Goal: Transaction & Acquisition: Purchase product/service

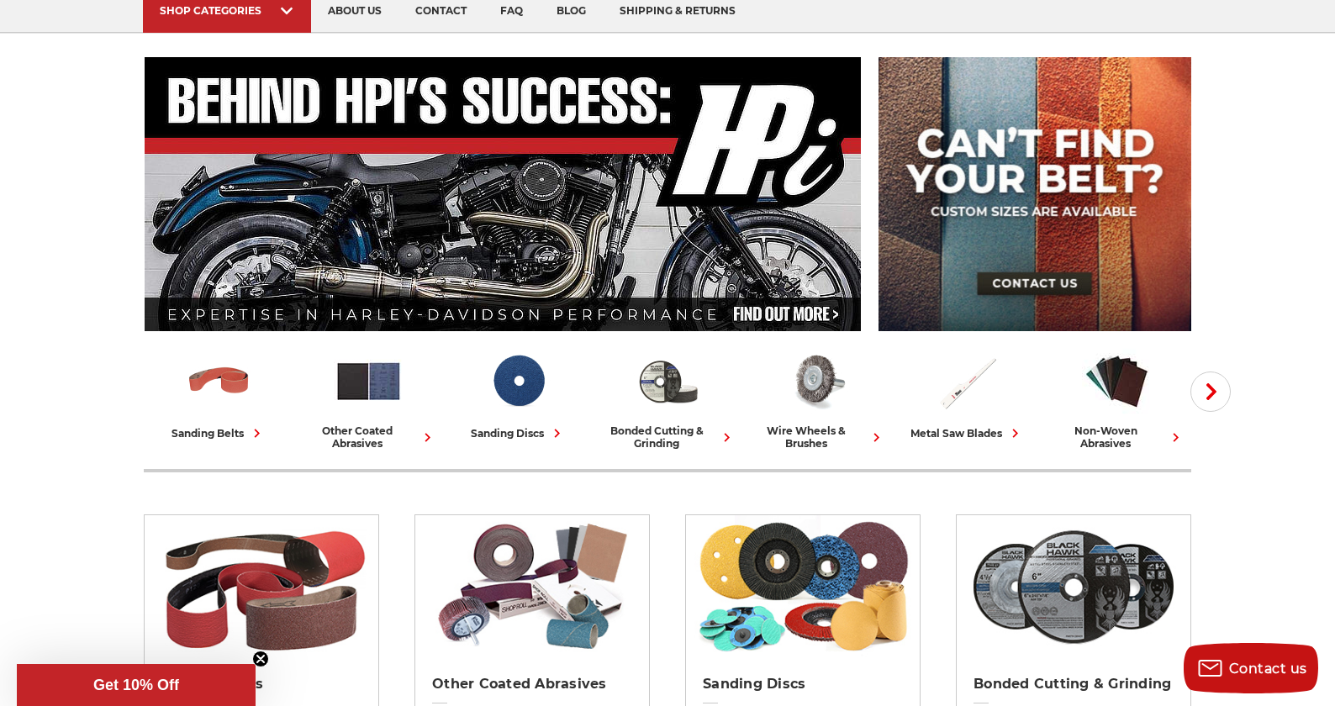
scroll to position [168, 0]
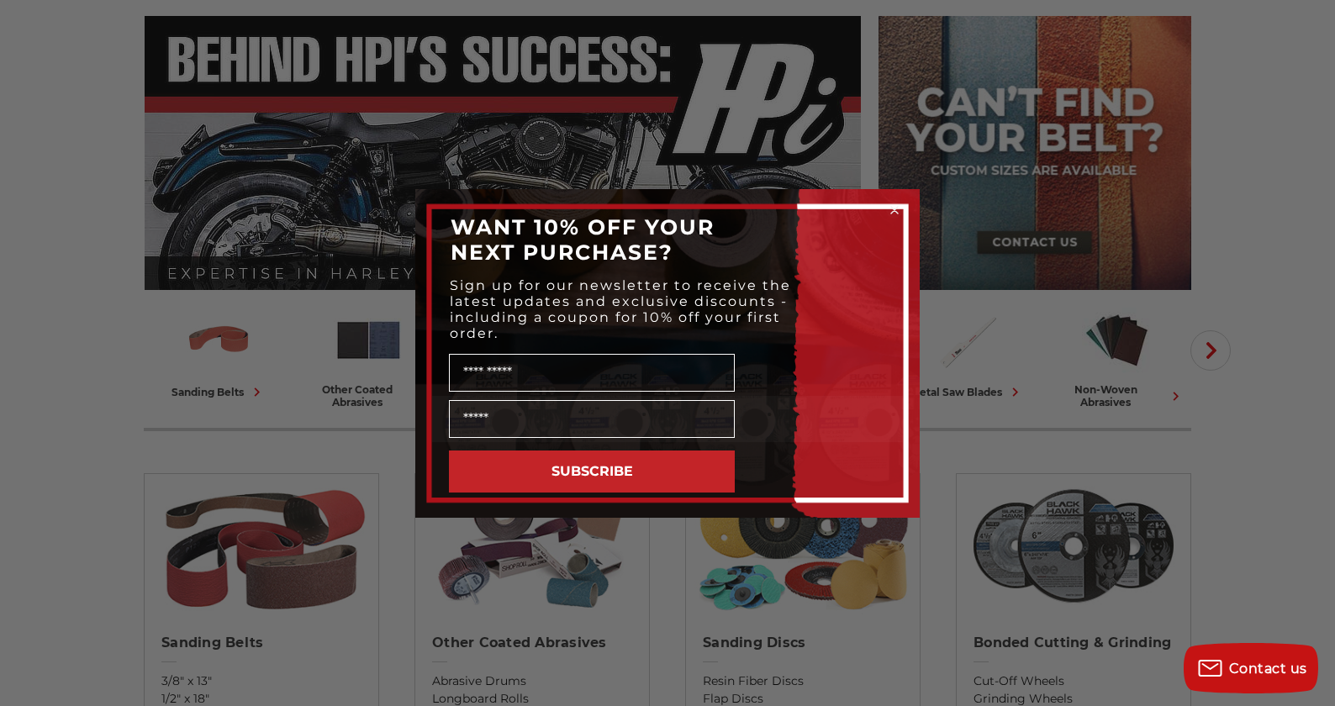
click at [83, 223] on div "Close dialog WANT 10% OFF YOUR NEXT PURCHASE? Sign up for our newsletter to rec…" at bounding box center [667, 353] width 1335 height 706
click at [893, 213] on circle "Close dialog" at bounding box center [895, 210] width 16 height 16
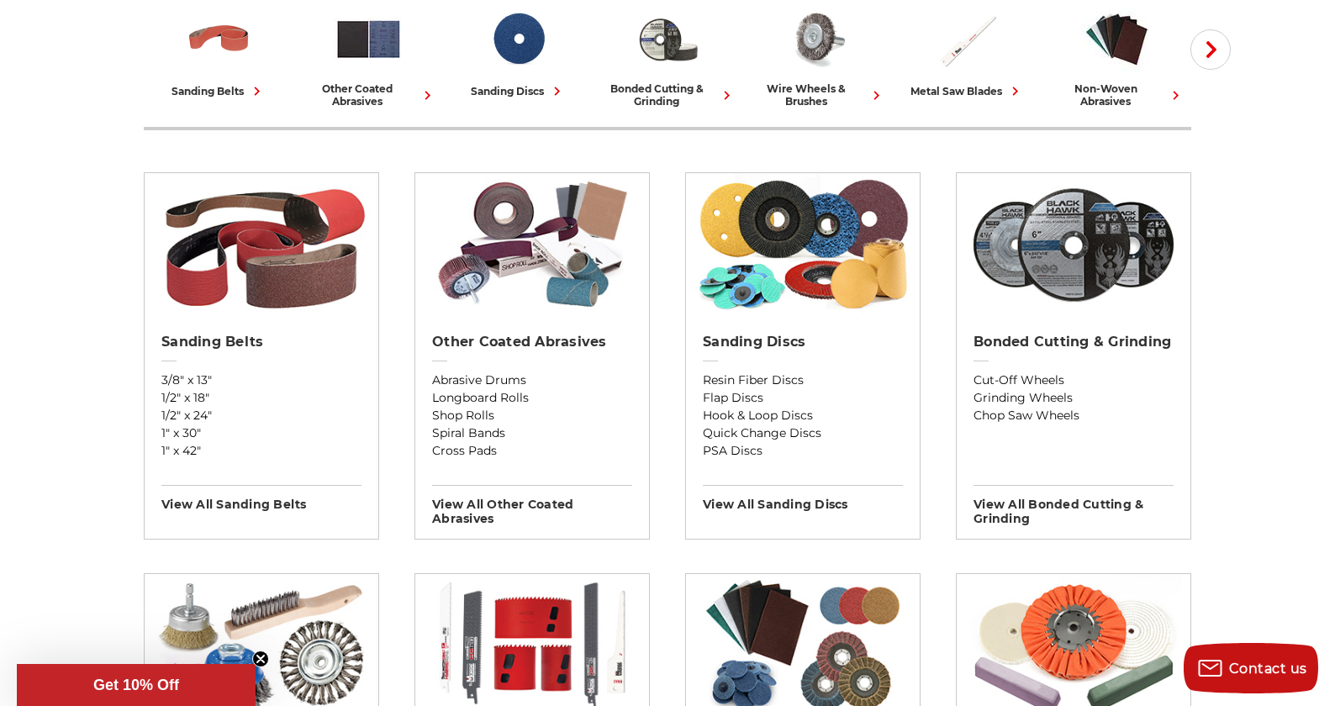
scroll to position [420, 0]
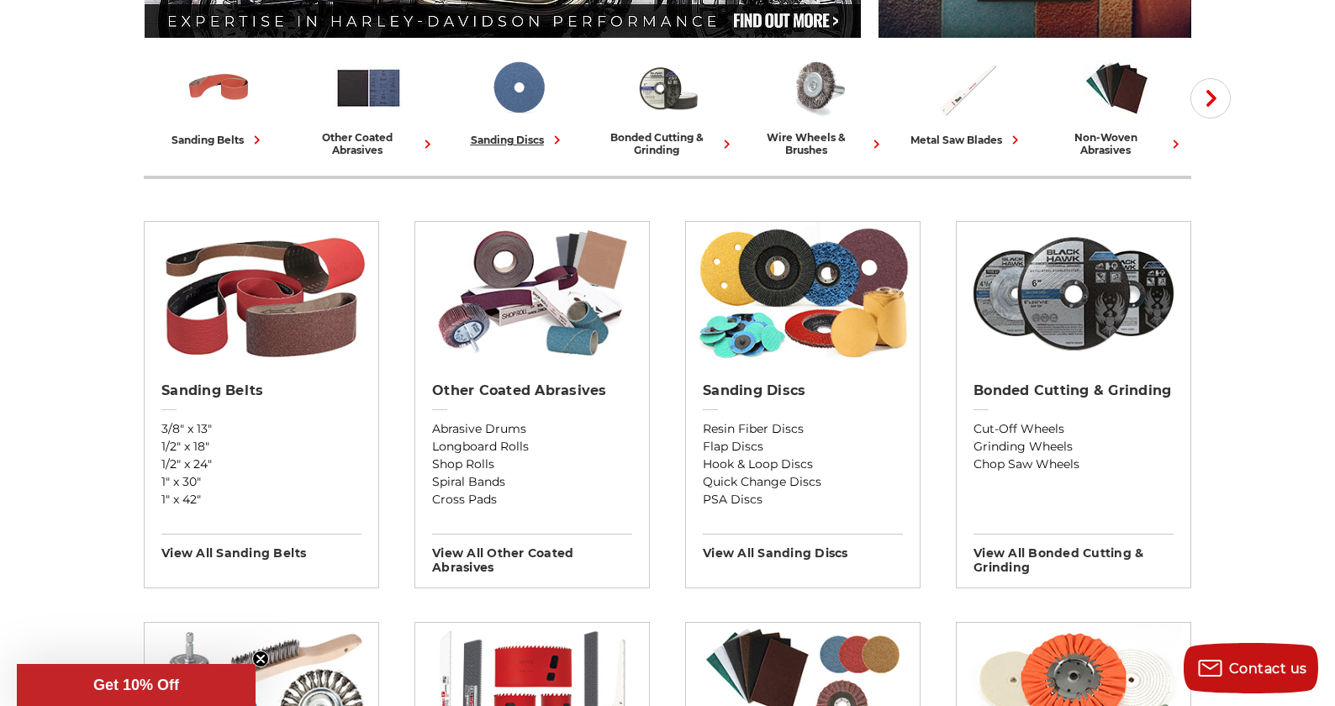
click at [524, 86] on img at bounding box center [518, 88] width 70 height 70
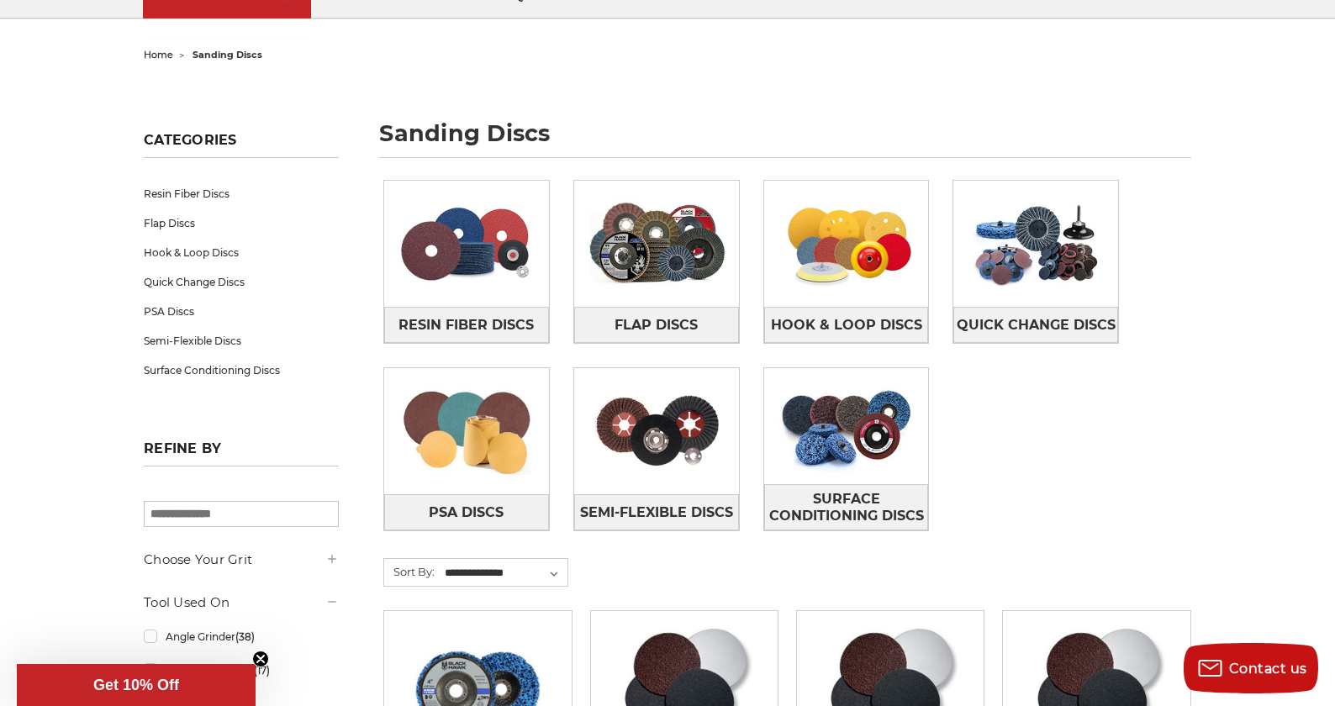
scroll to position [168, 0]
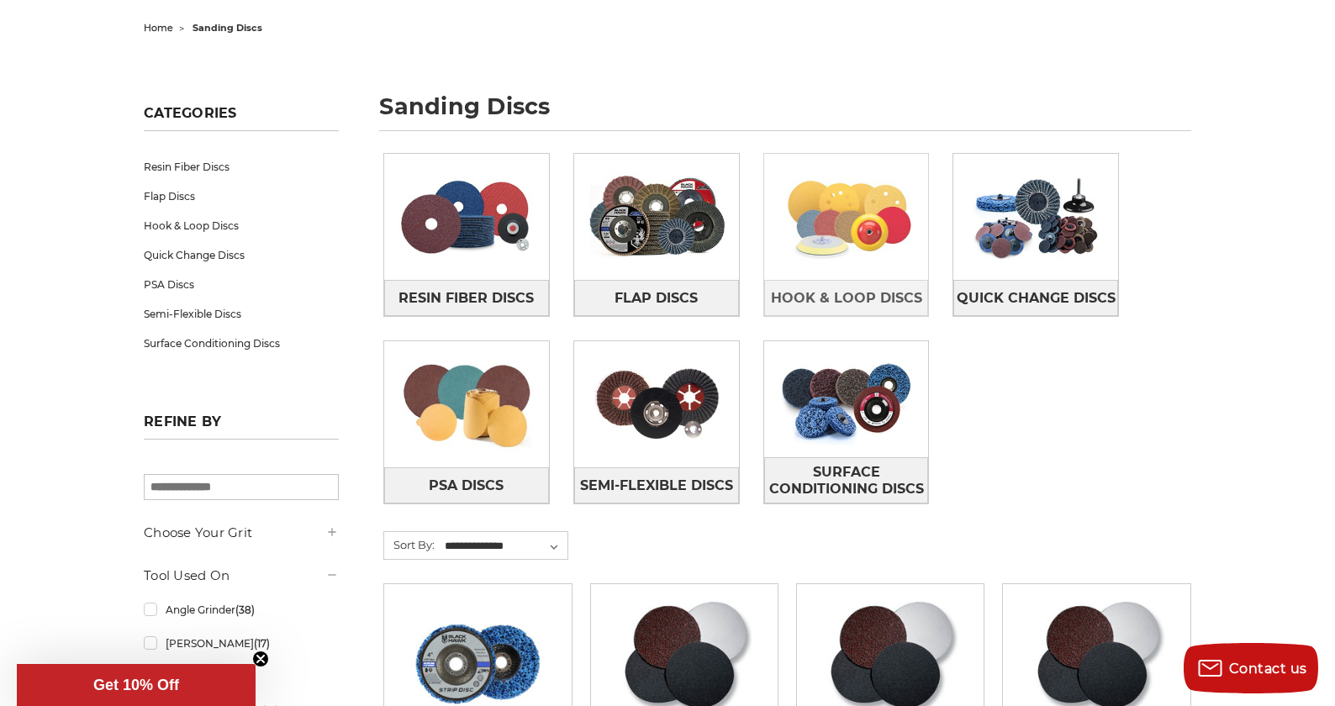
click at [867, 215] on img at bounding box center [846, 217] width 165 height 116
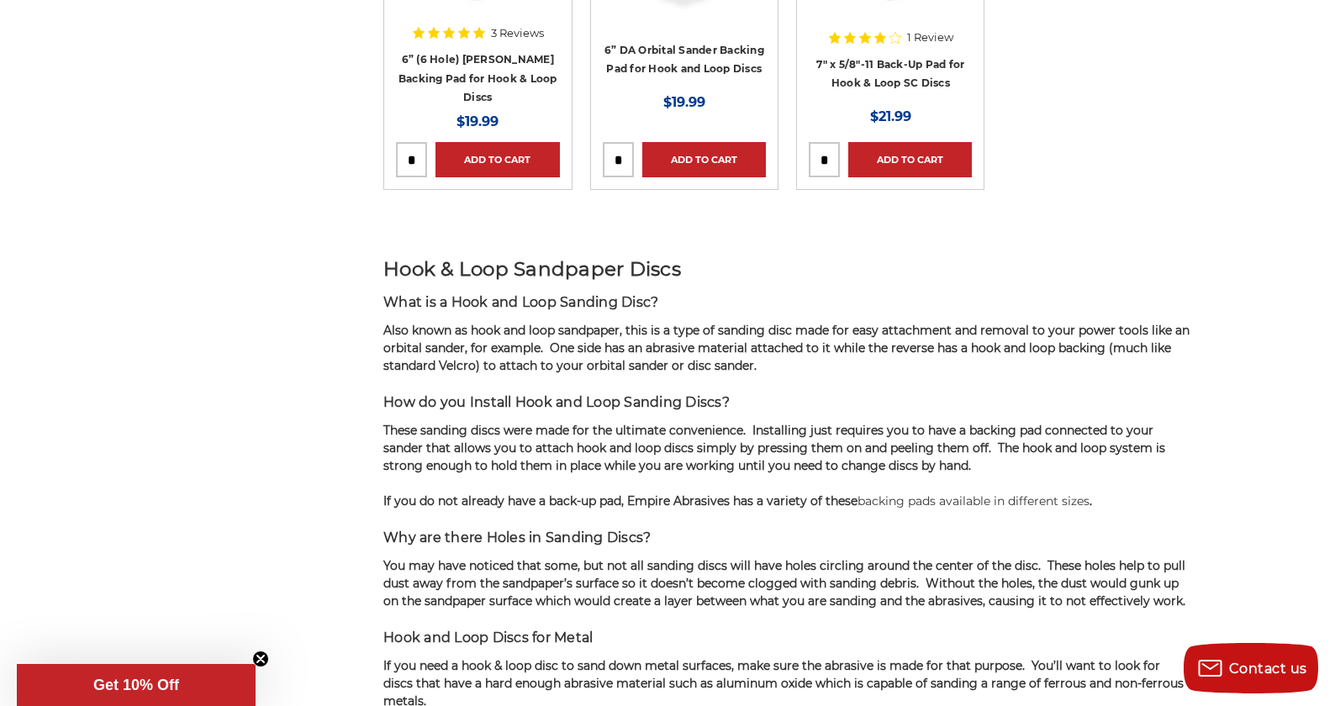
scroll to position [2773, 0]
